Goal: Check status: Check status

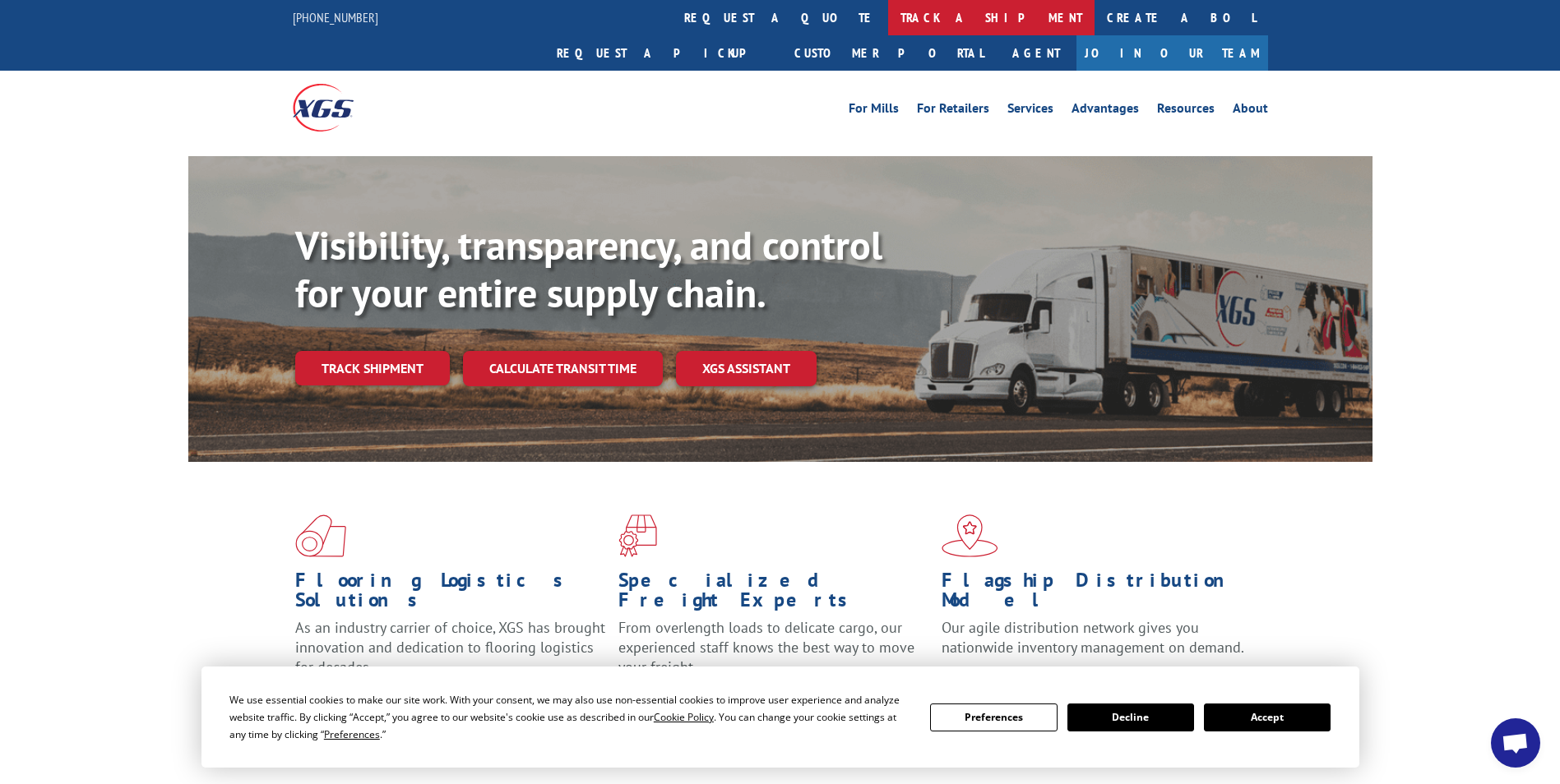
click at [888, 22] on link "track a shipment" at bounding box center [991, 17] width 206 height 35
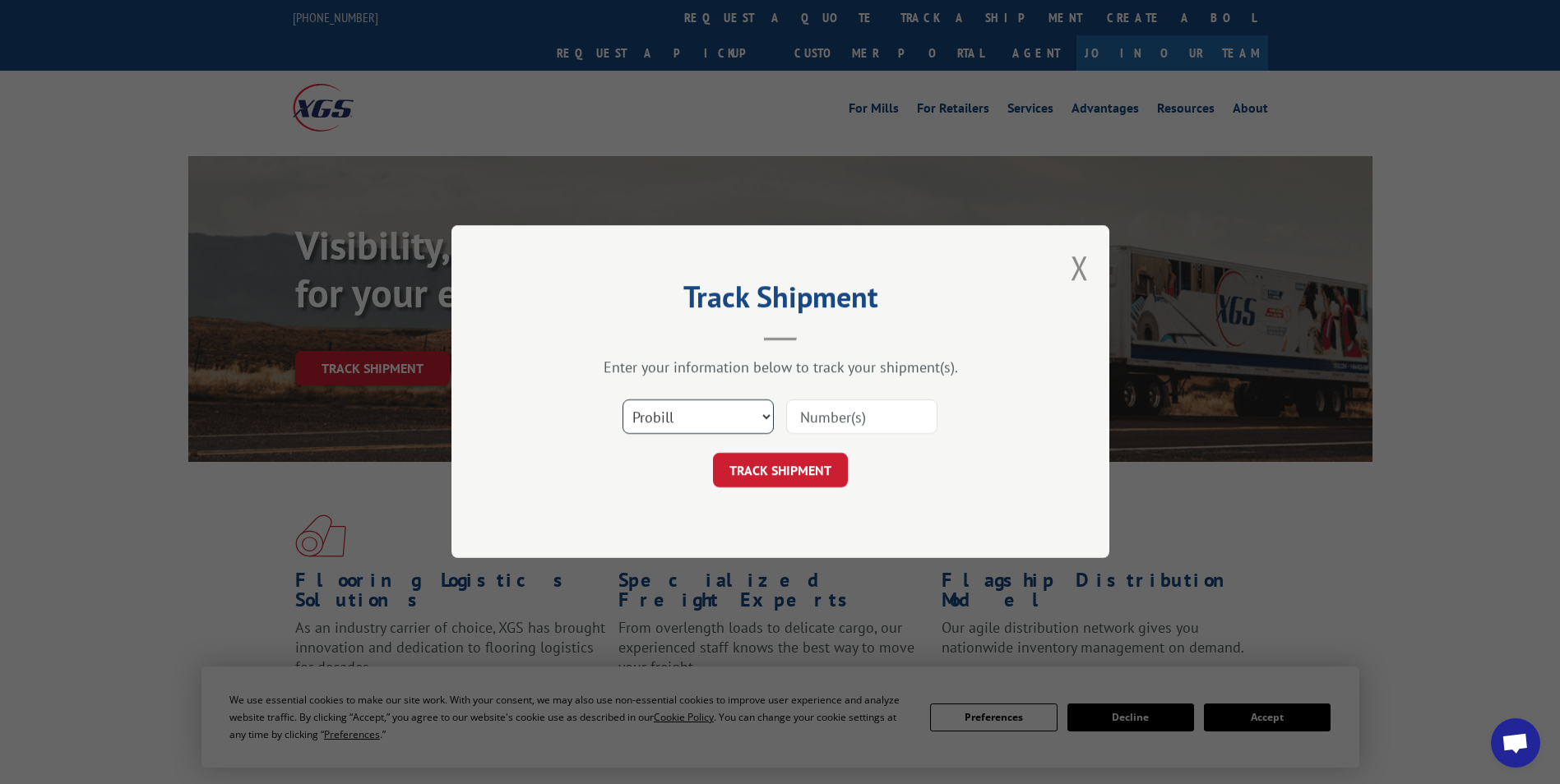
click at [707, 413] on select "Select category... Probill BOL PO" at bounding box center [698, 418] width 151 height 35
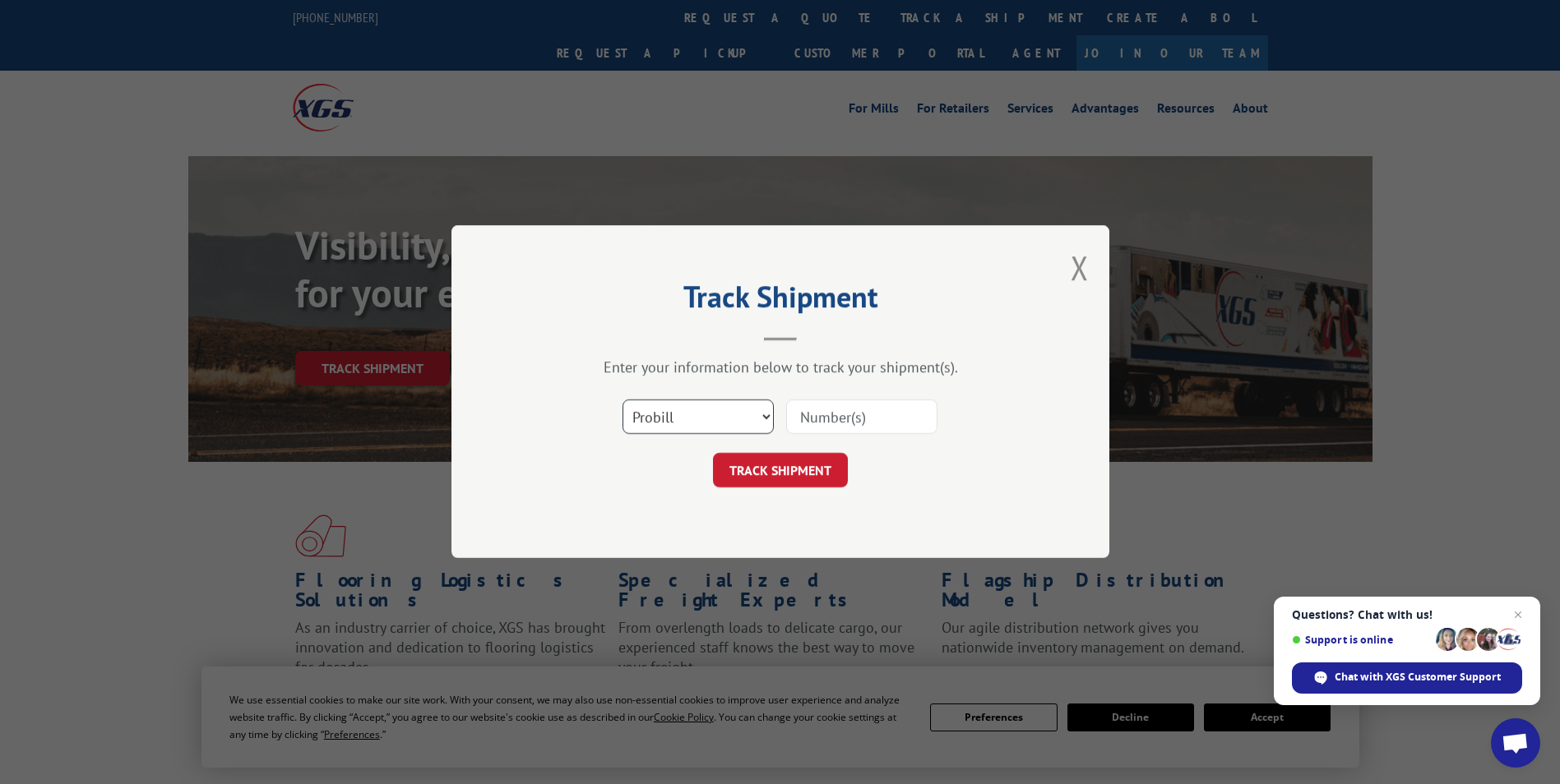
select select "po"
click at [623, 401] on select "Select category... Probill BOL PO" at bounding box center [698, 418] width 151 height 35
click at [897, 397] on div "Select category... Probill BOL PO" at bounding box center [780, 417] width 493 height 54
click at [864, 405] on input at bounding box center [861, 418] width 151 height 35
paste input "41517576"
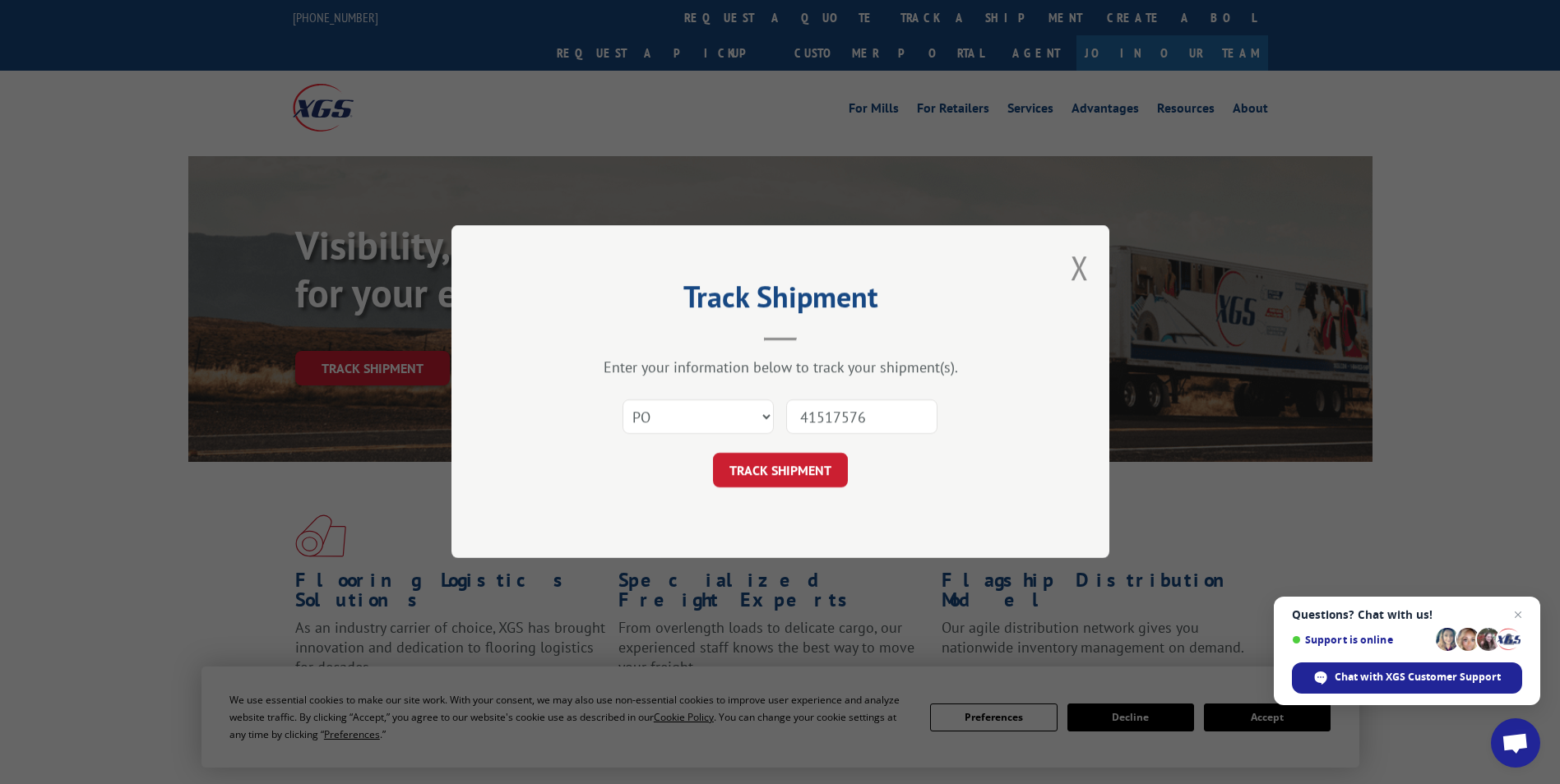
type input "41517576"
click at [757, 446] on form "Select category... Probill BOL PO 41517576 TRACK SHIPMENT" at bounding box center [780, 439] width 493 height 98
click at [791, 472] on button "TRACK SHIPMENT" at bounding box center [781, 471] width 135 height 35
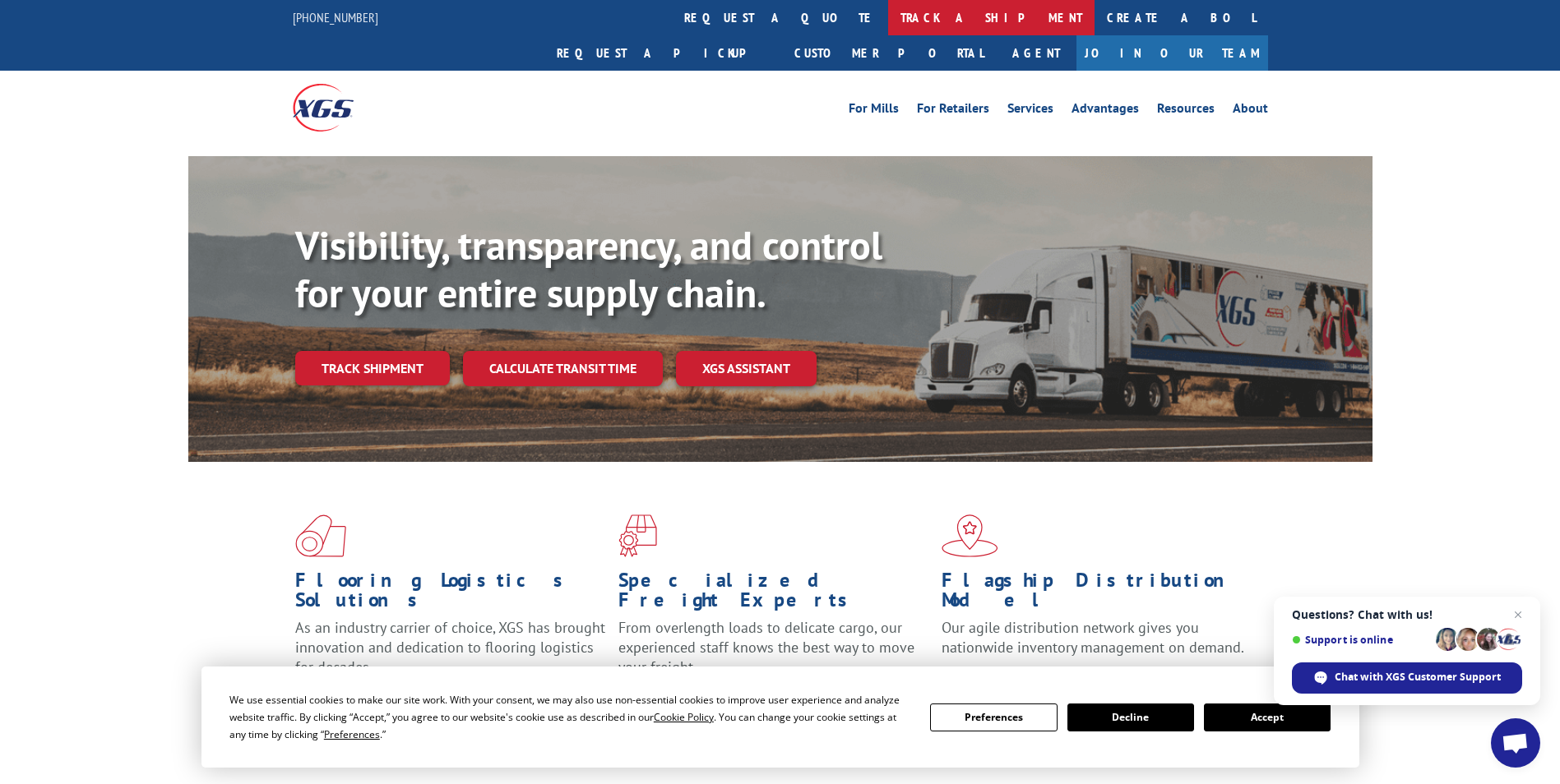
click at [888, 24] on link "track a shipment" at bounding box center [991, 17] width 206 height 35
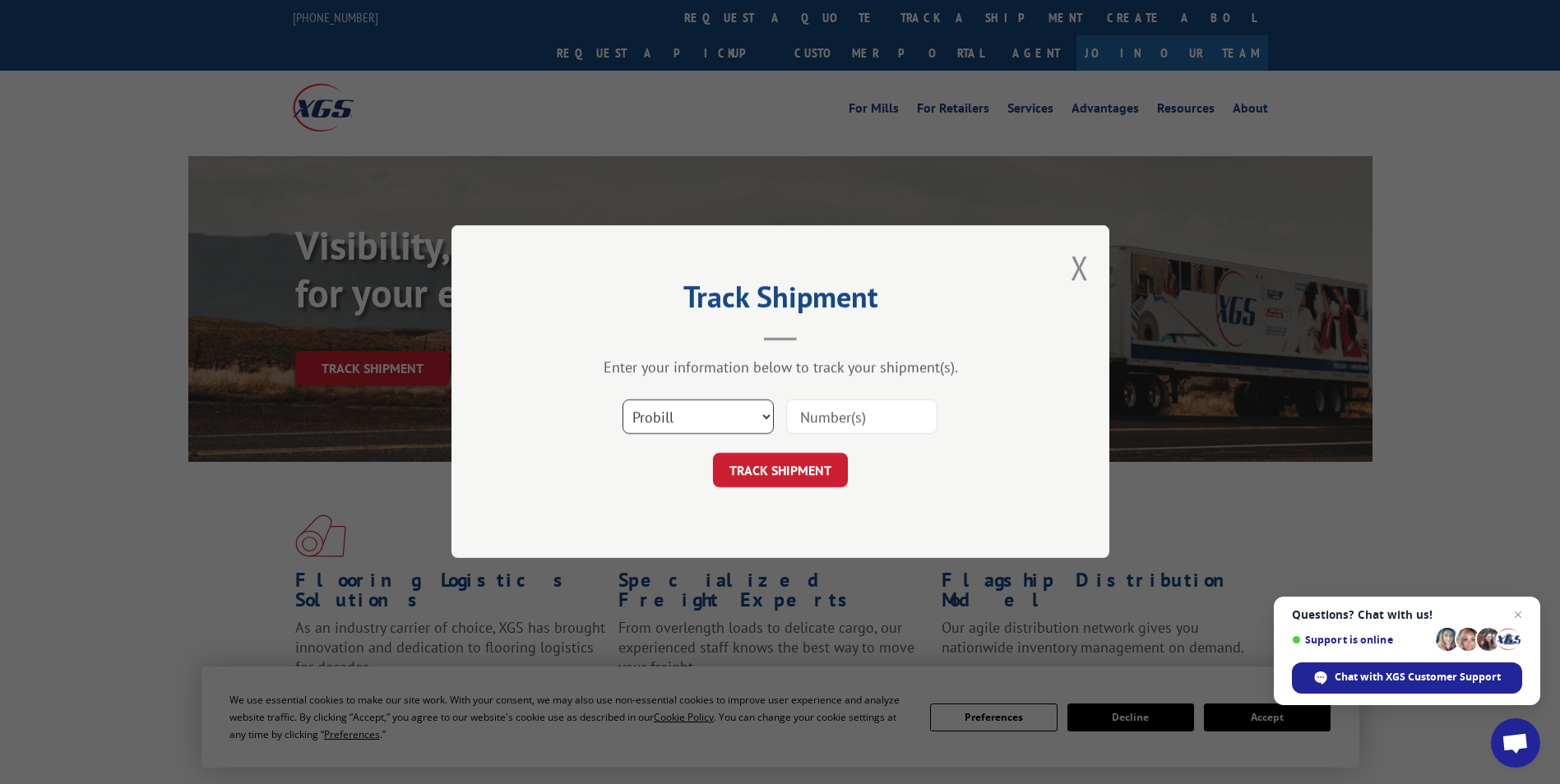
click at [719, 420] on select "Select category... Probill BOL PO" at bounding box center [698, 418] width 151 height 35
select select "bol"
click at [623, 401] on select "Select category... Probill BOL PO" at bounding box center [698, 418] width 151 height 35
click at [810, 431] on input at bounding box center [861, 418] width 151 height 35
paste input "871030"
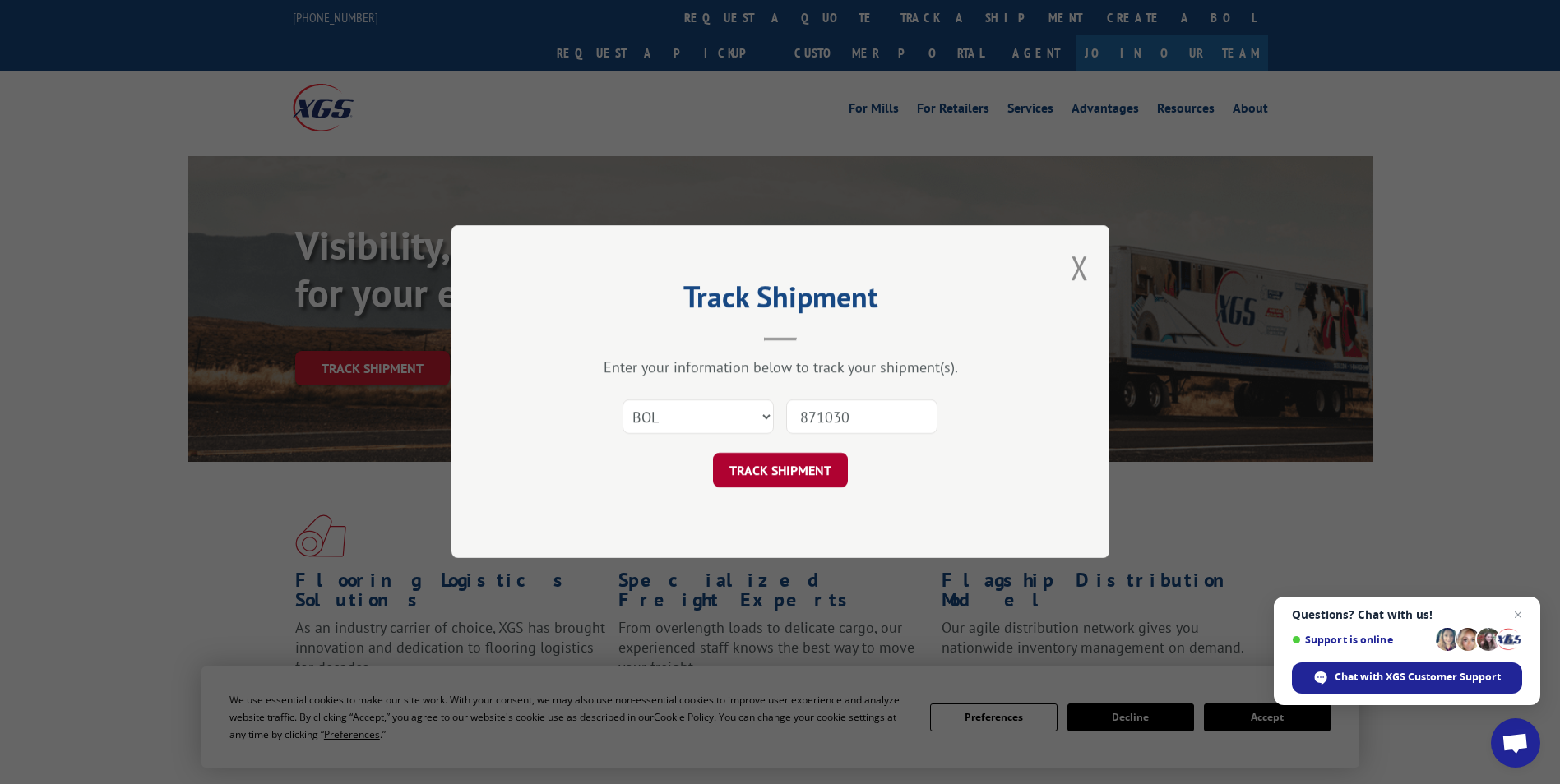
type input "871030"
click at [803, 465] on button "TRACK SHIPMENT" at bounding box center [781, 471] width 135 height 35
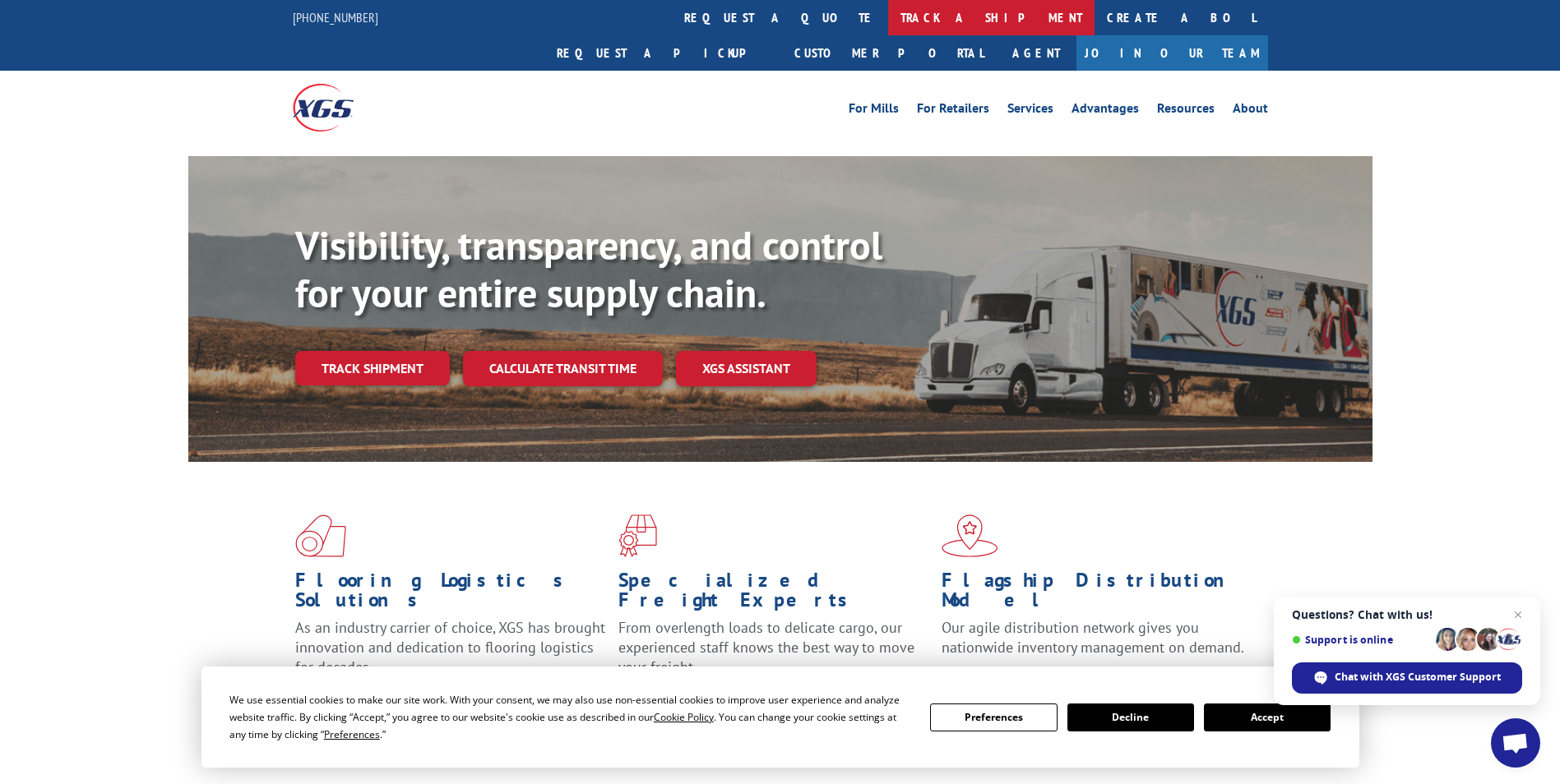
click at [888, 29] on link "track a shipment" at bounding box center [991, 17] width 206 height 35
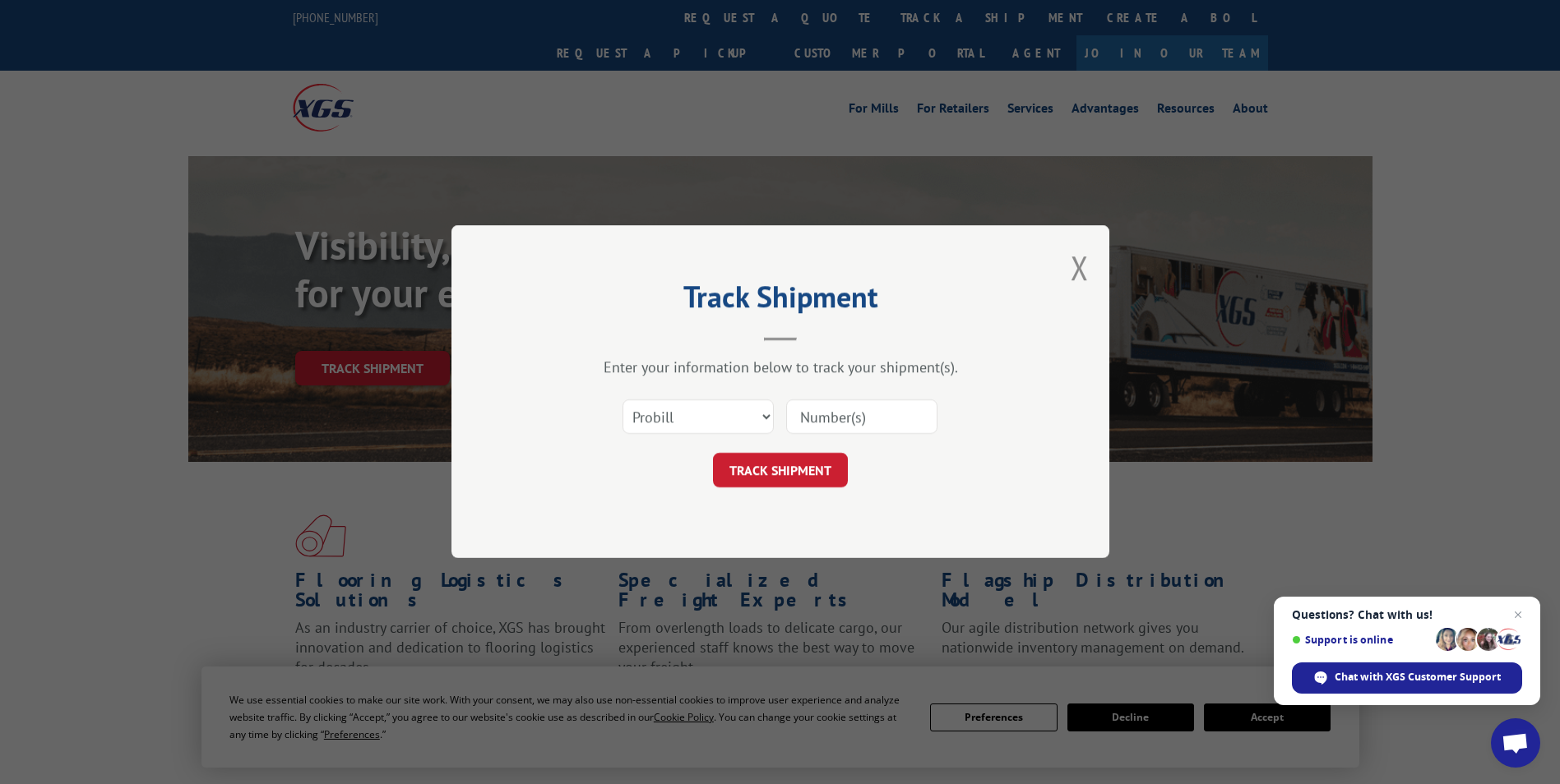
click at [907, 421] on input at bounding box center [861, 418] width 151 height 35
paste input "41517339"
type input "41517339"
click at [745, 421] on select "Select category... Probill BOL PO" at bounding box center [698, 418] width 151 height 35
select select "po"
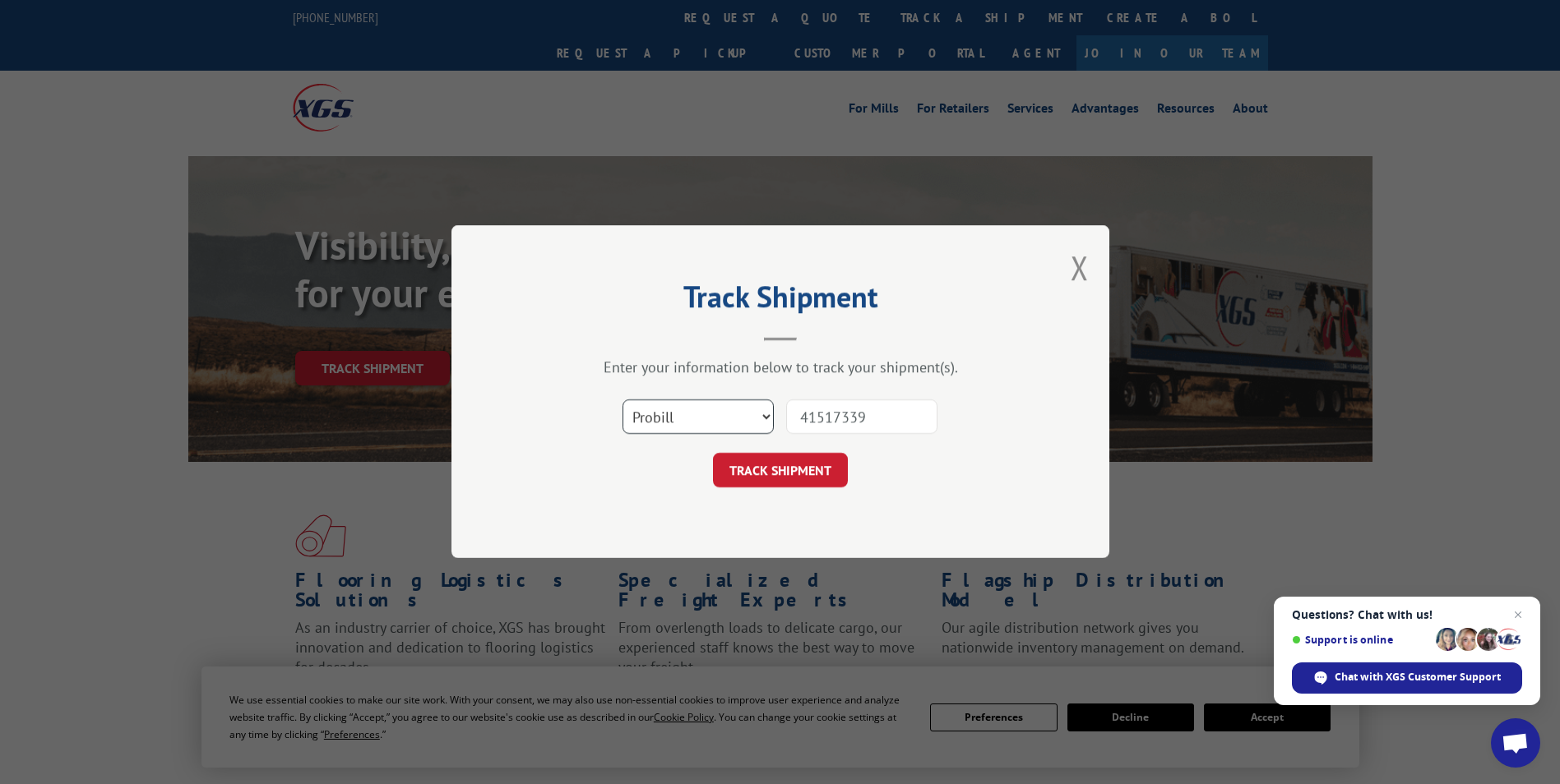
click at [623, 401] on select "Select category... Probill BOL PO" at bounding box center [698, 418] width 151 height 35
click at [772, 456] on button "TRACK SHIPMENT" at bounding box center [781, 471] width 135 height 35
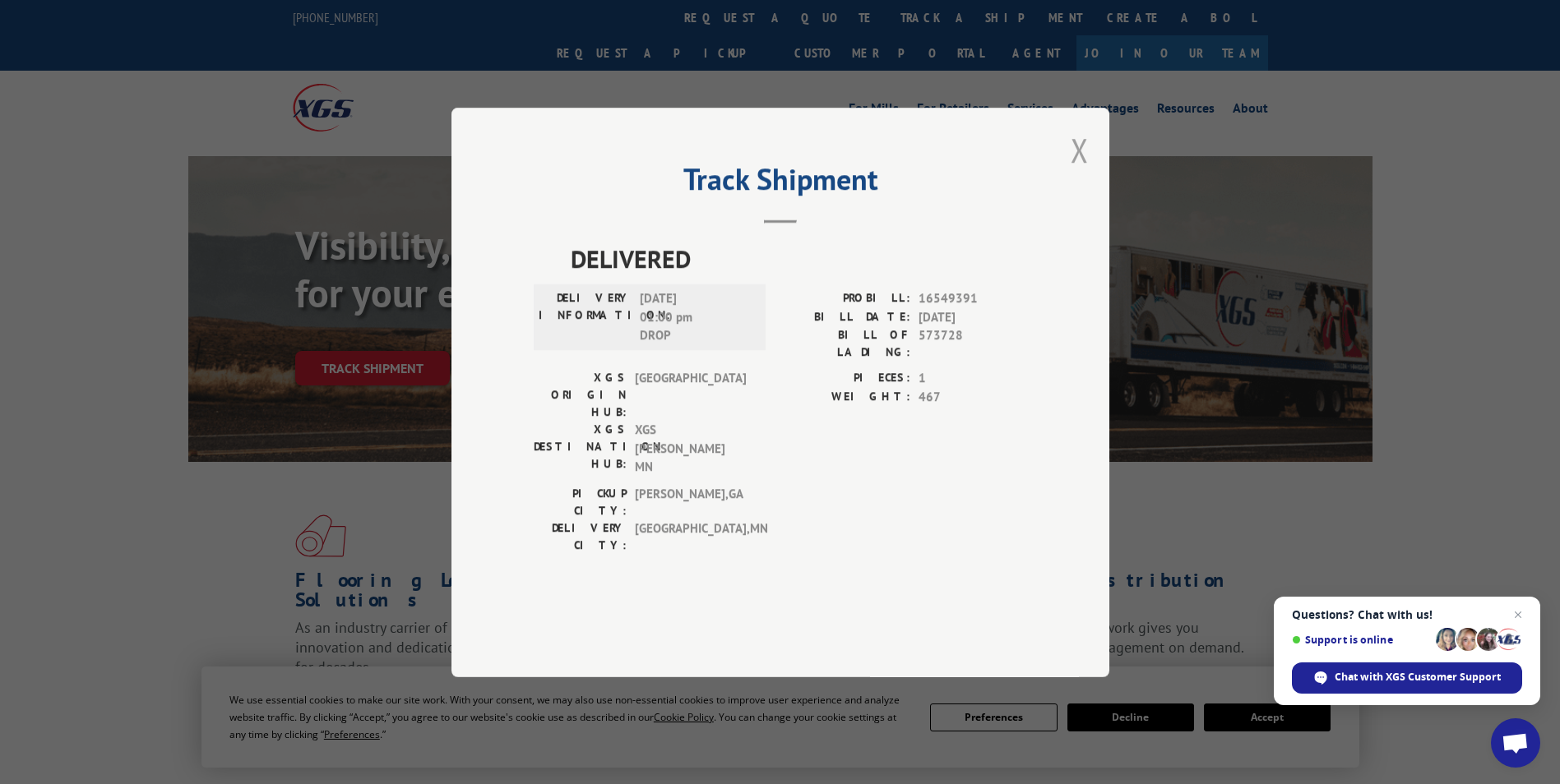
click at [1078, 172] on button "Close modal" at bounding box center [1080, 150] width 18 height 43
